Goal: Information Seeking & Learning: Learn about a topic

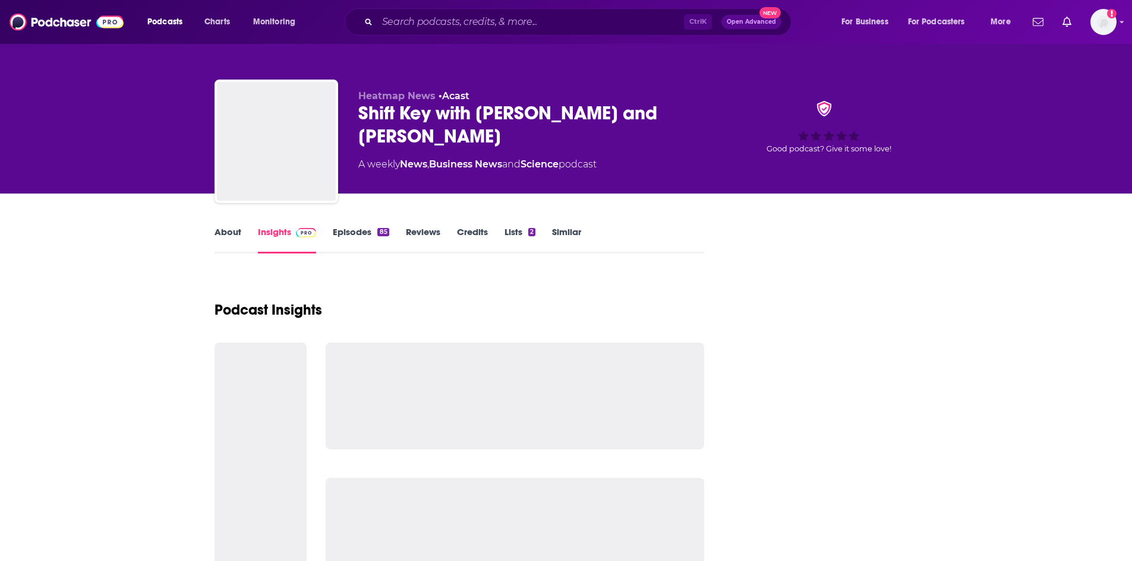
click at [229, 232] on link "About" at bounding box center [227, 239] width 27 height 27
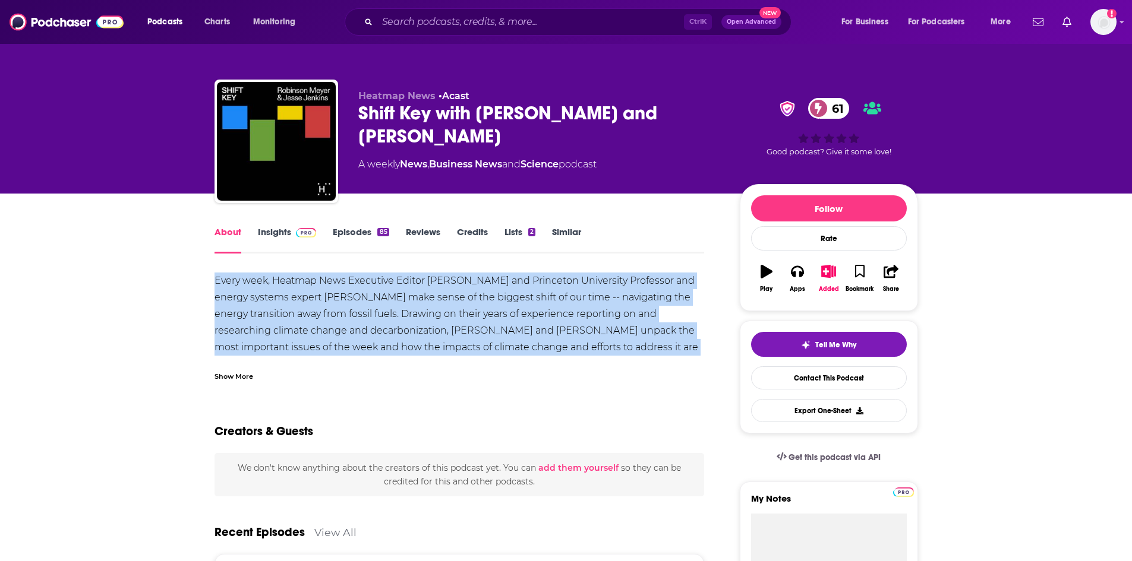
drag, startPoint x: 214, startPoint y: 277, endPoint x: 655, endPoint y: 355, distance: 448.3
click at [655, 355] on div "Every week, Heatmap News Executive Editor [PERSON_NAME] and Princeton Universit…" at bounding box center [459, 339] width 490 height 133
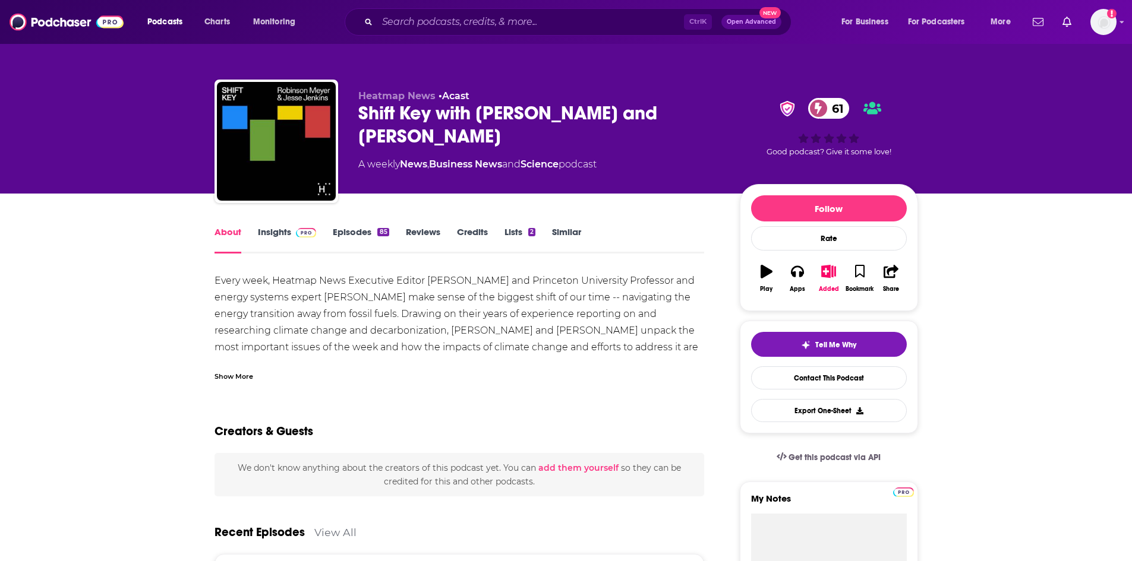
click at [245, 378] on div "Show More" at bounding box center [233, 375] width 39 height 11
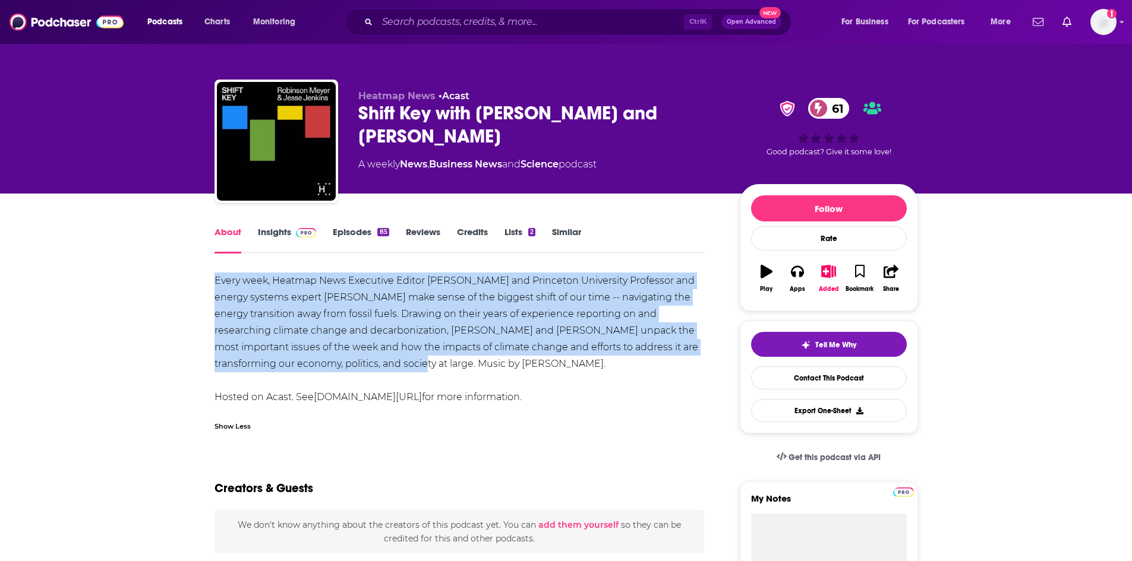
drag, startPoint x: 396, startPoint y: 363, endPoint x: 207, endPoint y: 278, distance: 206.6
copy div "Every week, Heatmap News Executive Editor [PERSON_NAME] and Princeton Universit…"
